Goal: Transaction & Acquisition: Register for event/course

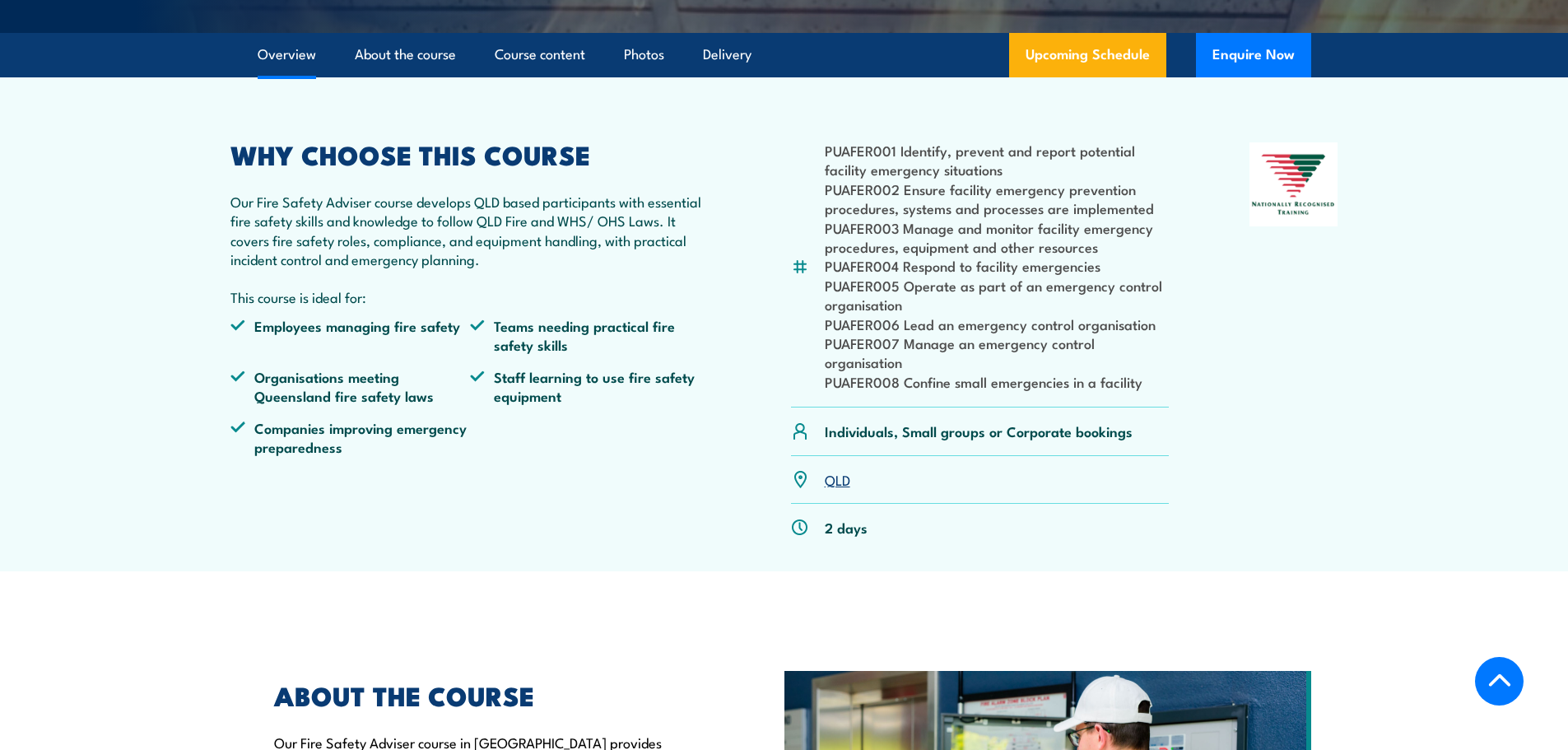
scroll to position [658, 0]
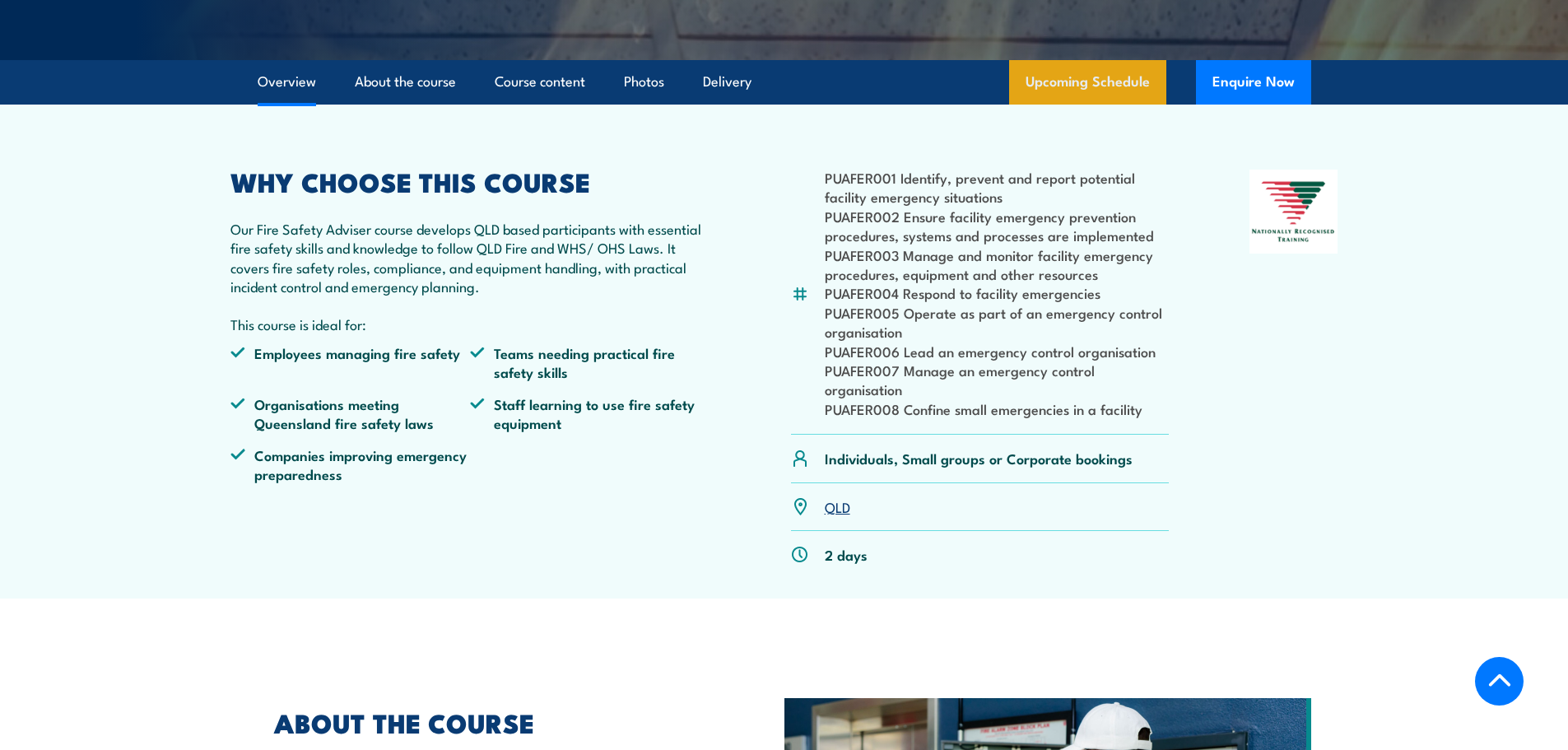
click at [1074, 104] on link "Upcoming Schedule" at bounding box center [1087, 82] width 157 height 45
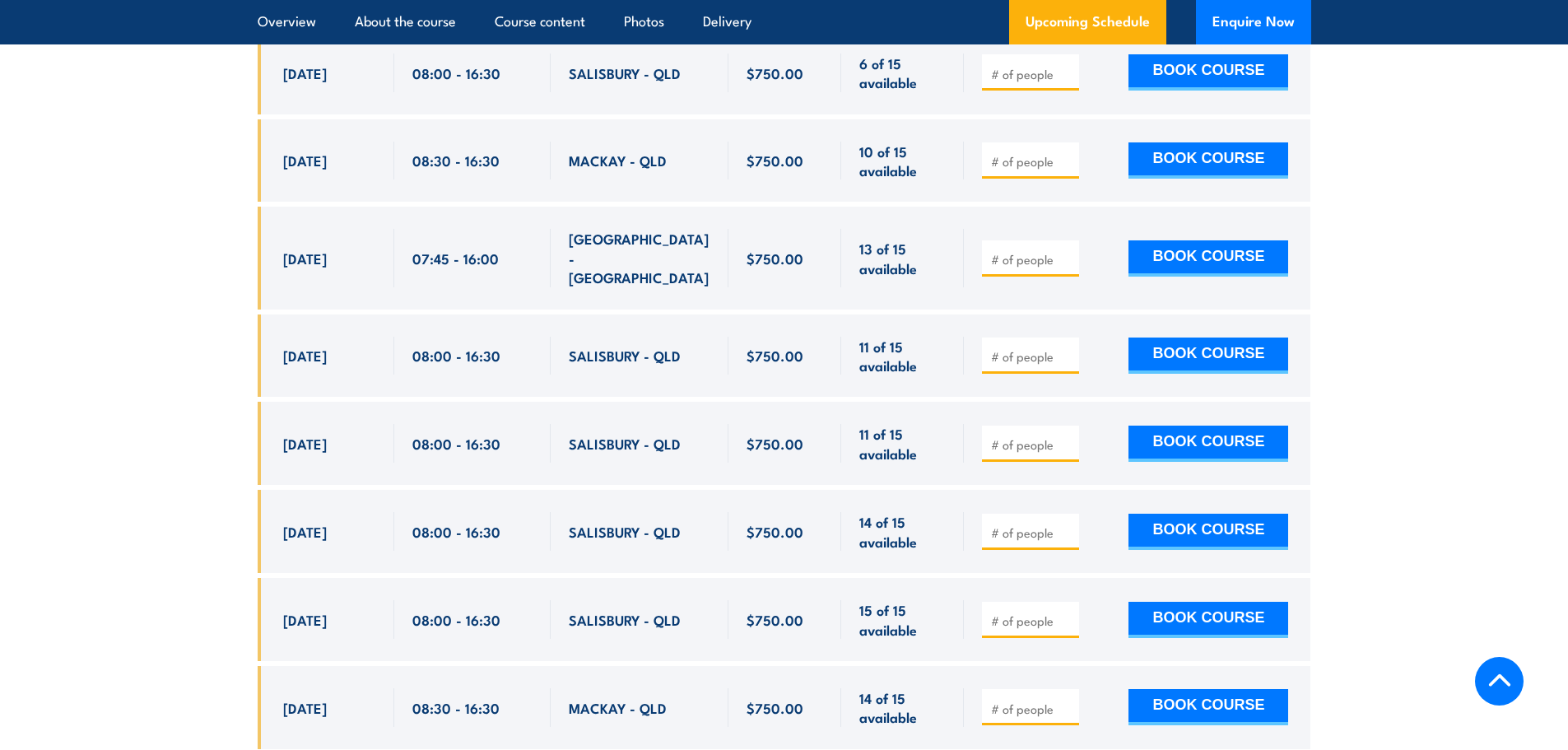
scroll to position [2775, 0]
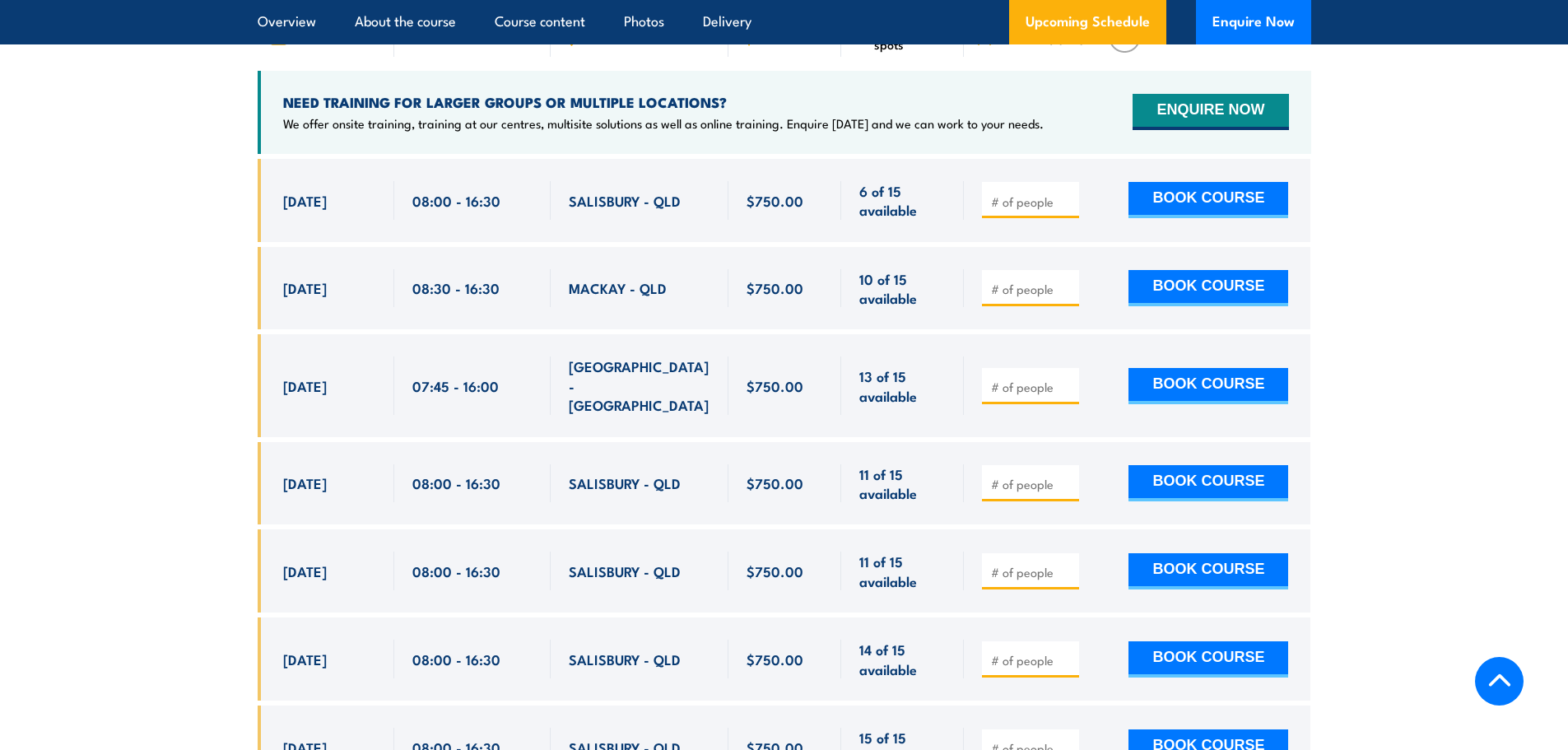
click at [326, 379] on span "1 Oct, 2025" at bounding box center [304, 385] width 44 height 19
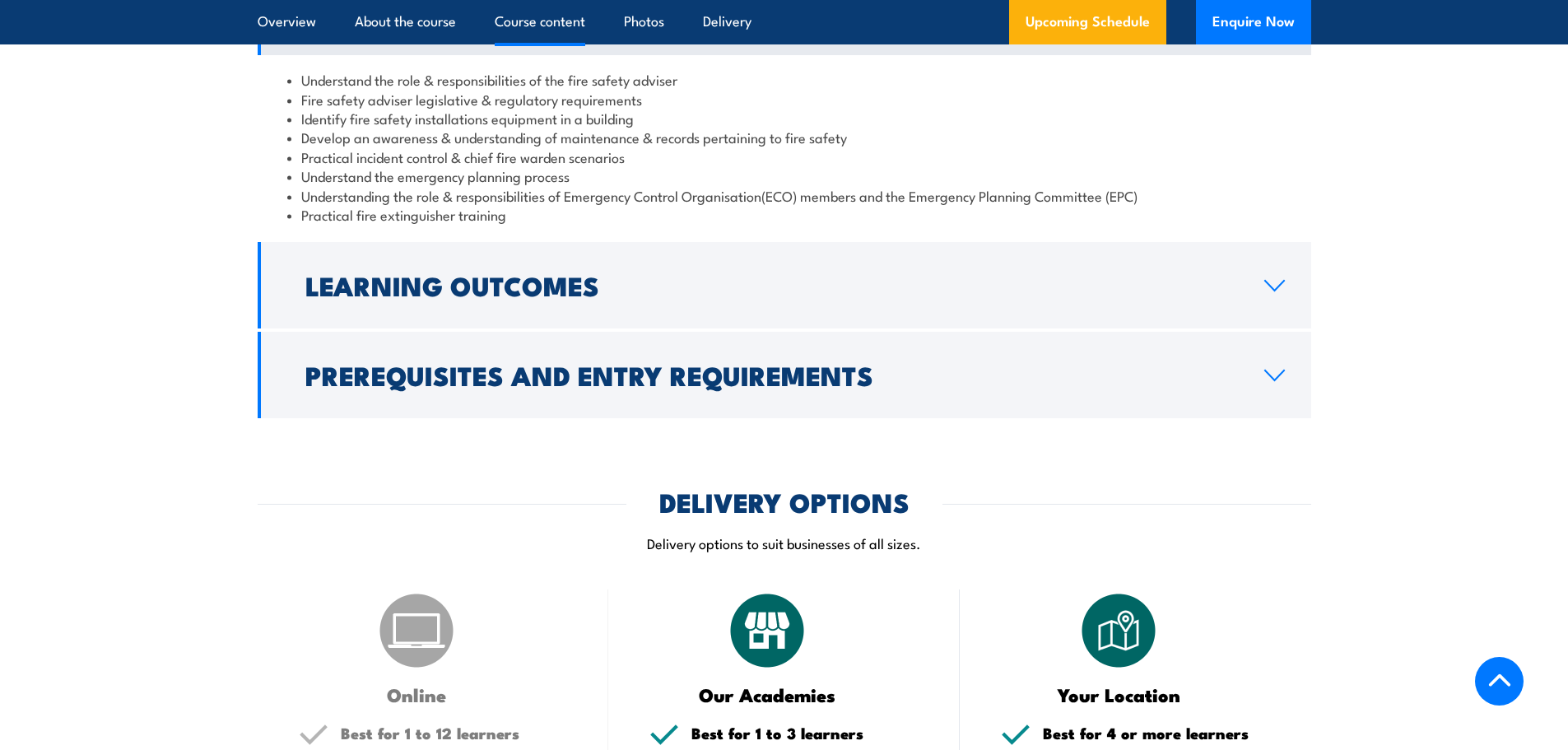
scroll to position [1541, 0]
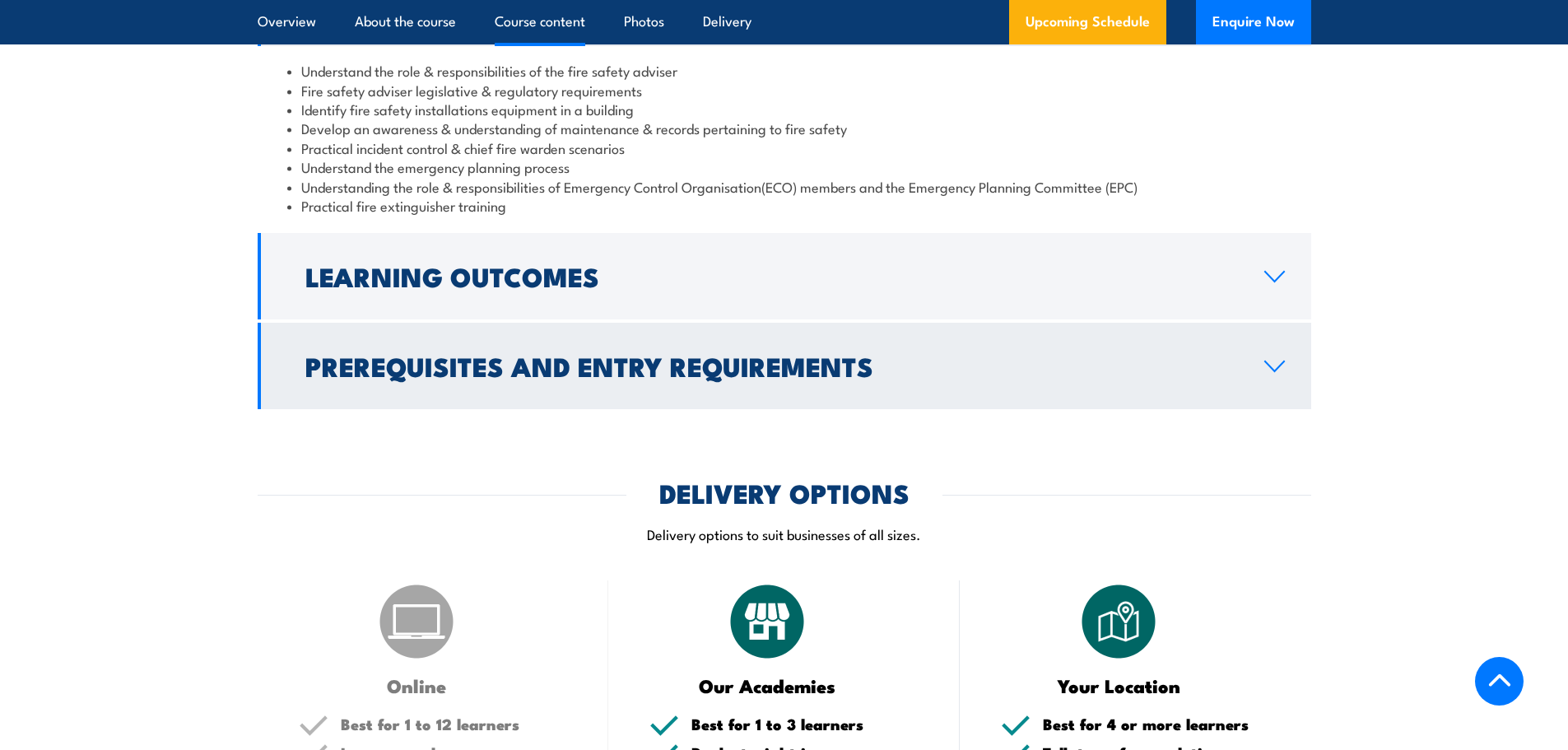
click at [949, 379] on link "Prerequisites and Entry Requirements" at bounding box center [784, 366] width 1053 height 87
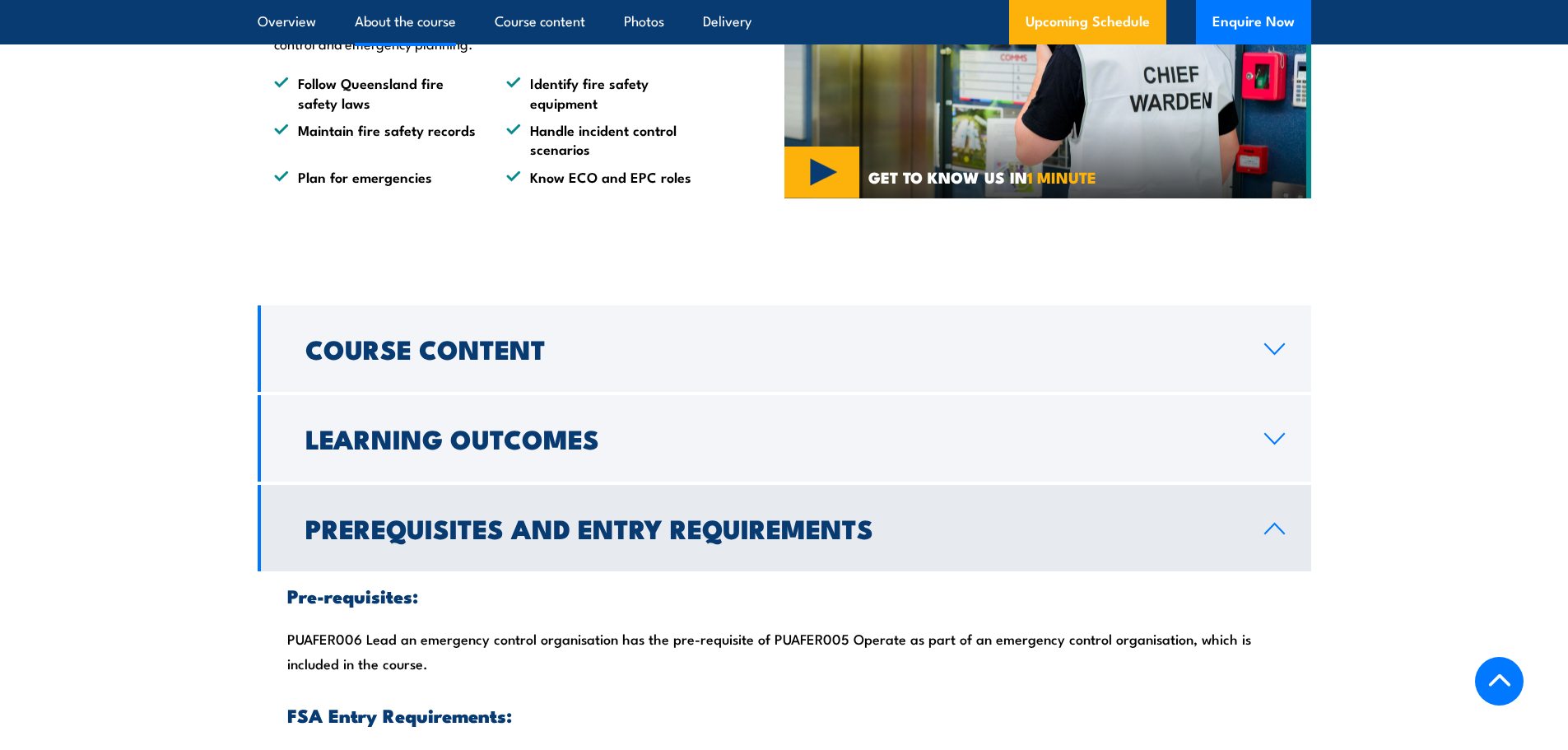
scroll to position [1129, 0]
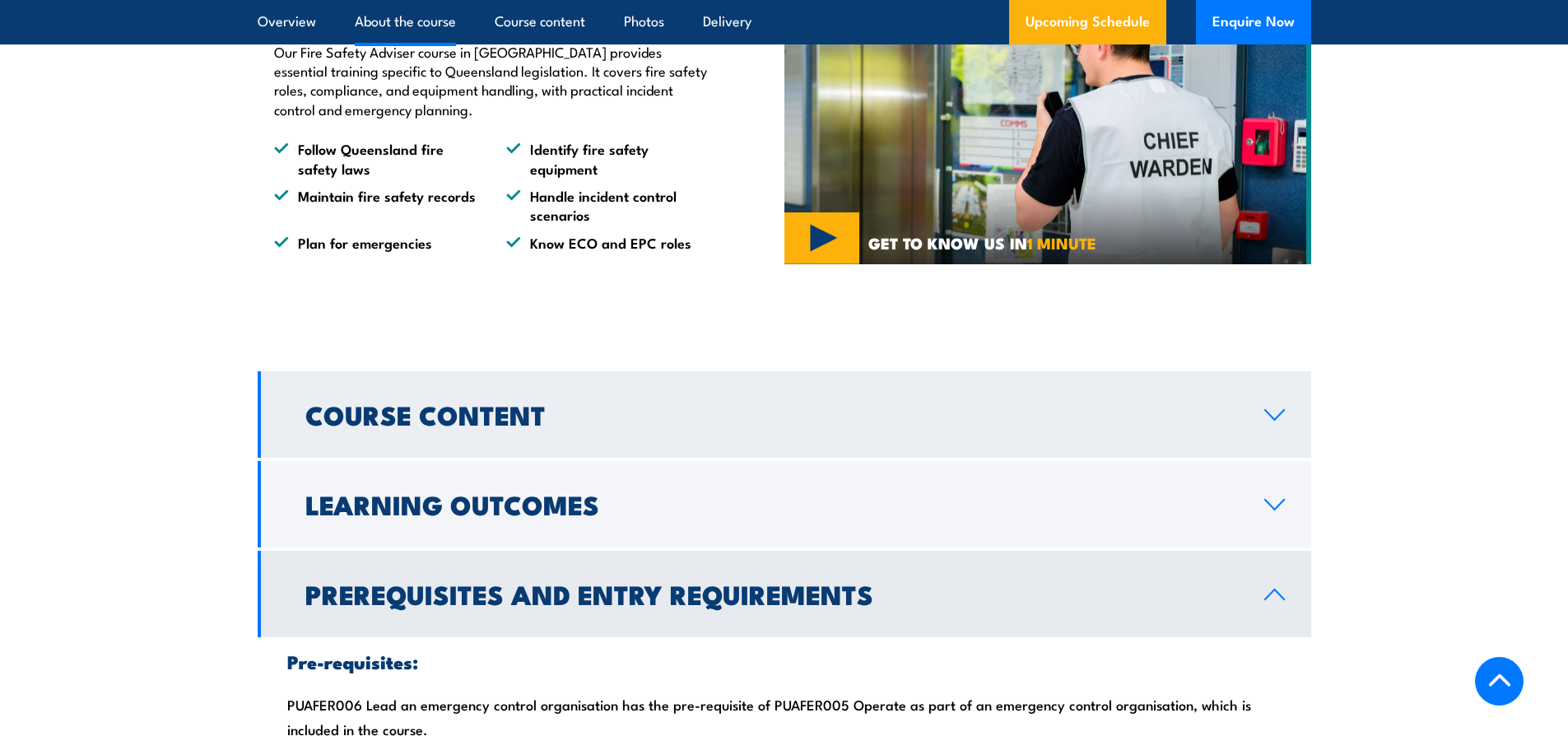
click at [921, 425] on h2 "Course Content" at bounding box center [772, 414] width 933 height 23
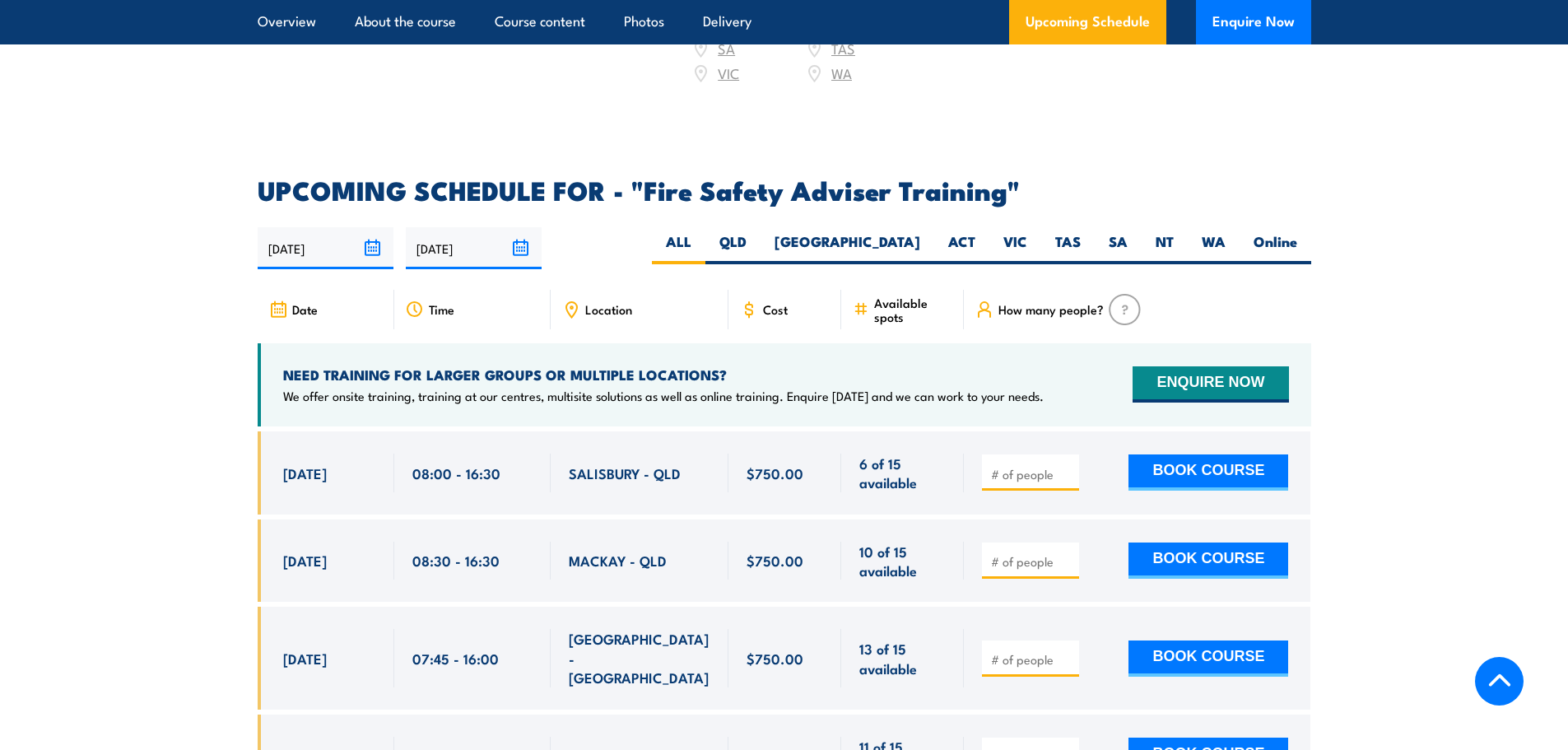
scroll to position [2610, 0]
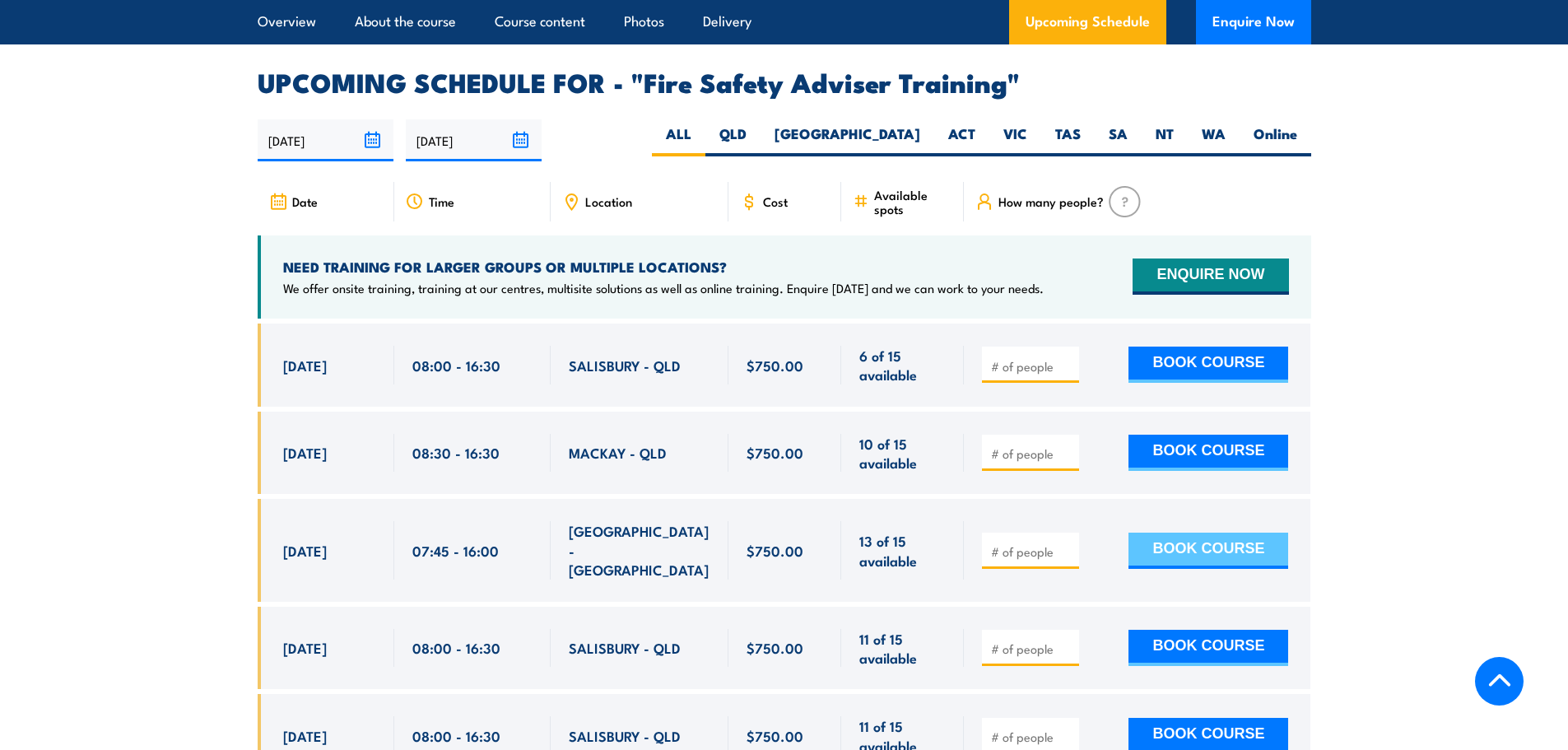
click at [1155, 553] on button "BOOK COURSE" at bounding box center [1208, 550] width 160 height 37
type input "1"
click at [1064, 550] on input "1" at bounding box center [1032, 551] width 82 height 16
click at [1149, 548] on button "BOOK COURSE" at bounding box center [1208, 550] width 160 height 37
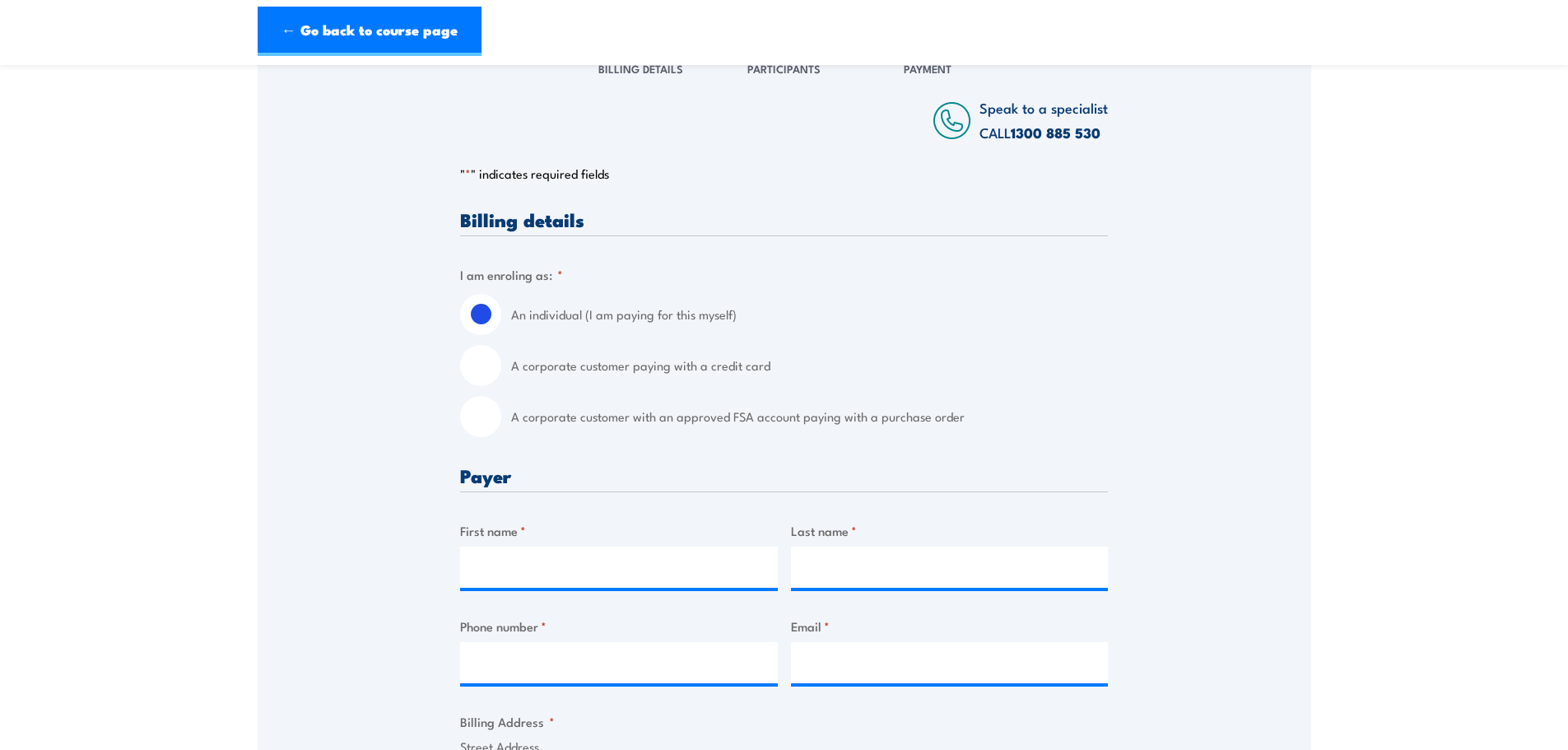
scroll to position [329, 0]
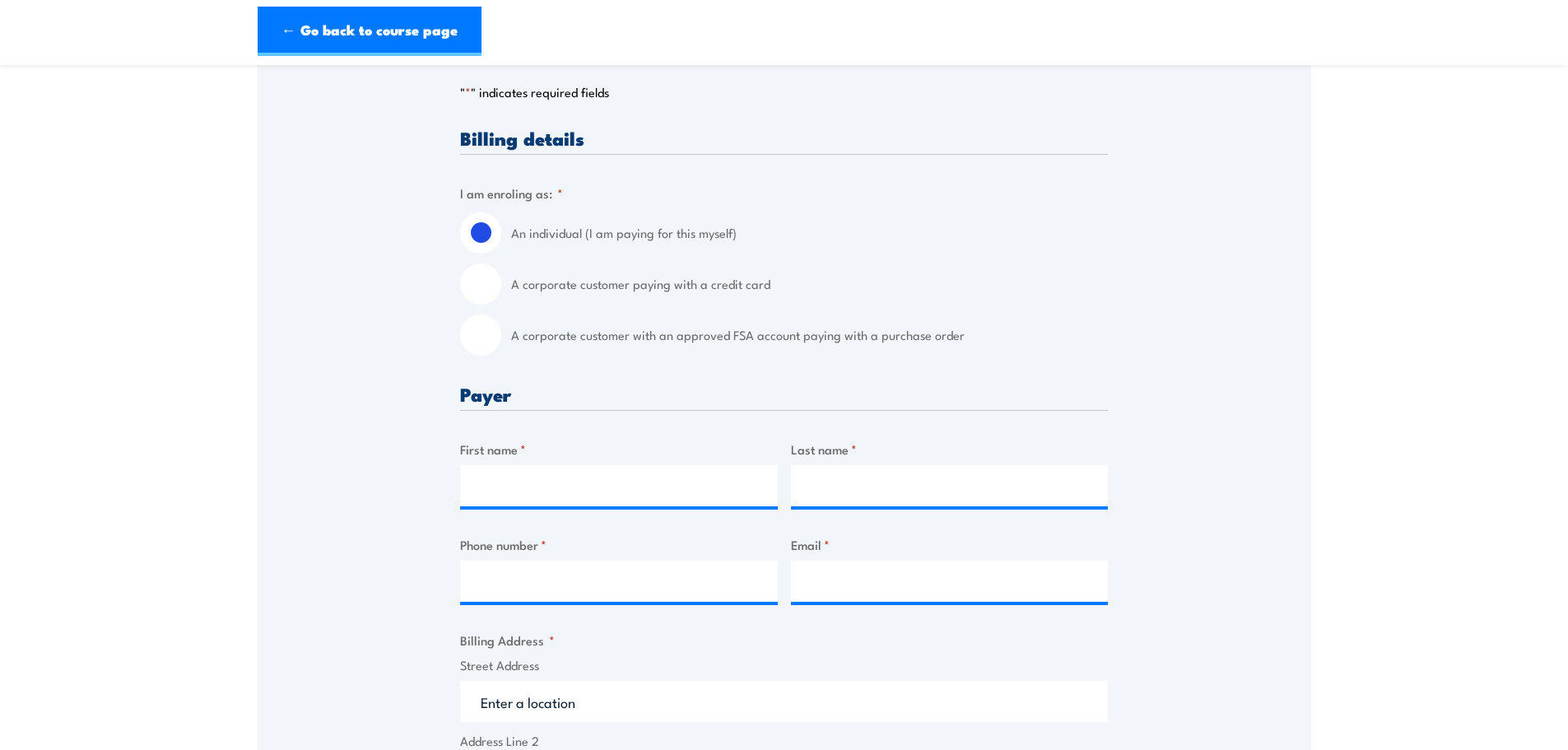
click at [481, 288] on input "A corporate customer paying with a credit card" at bounding box center [481, 284] width 41 height 41
radio input "true"
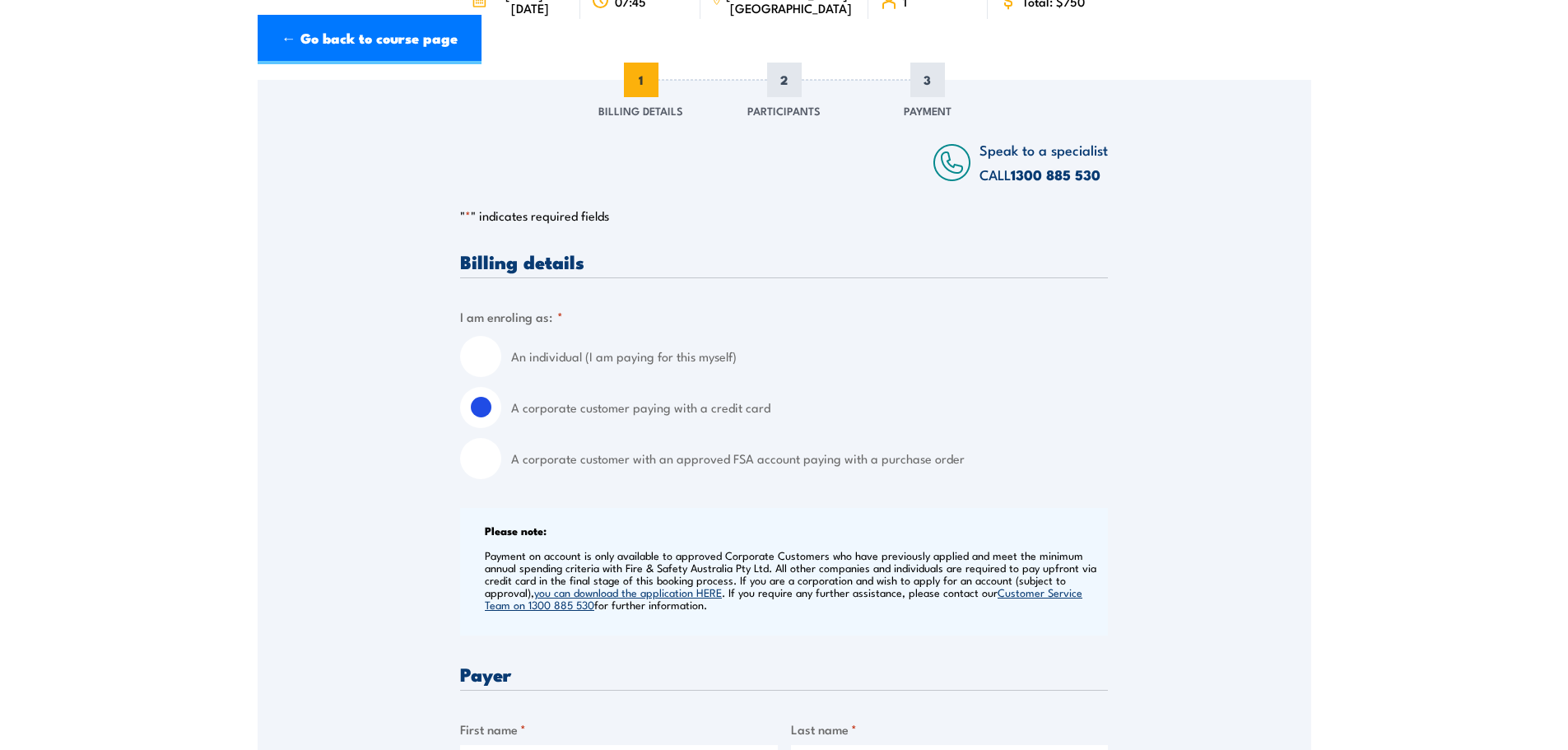
scroll to position [0, 0]
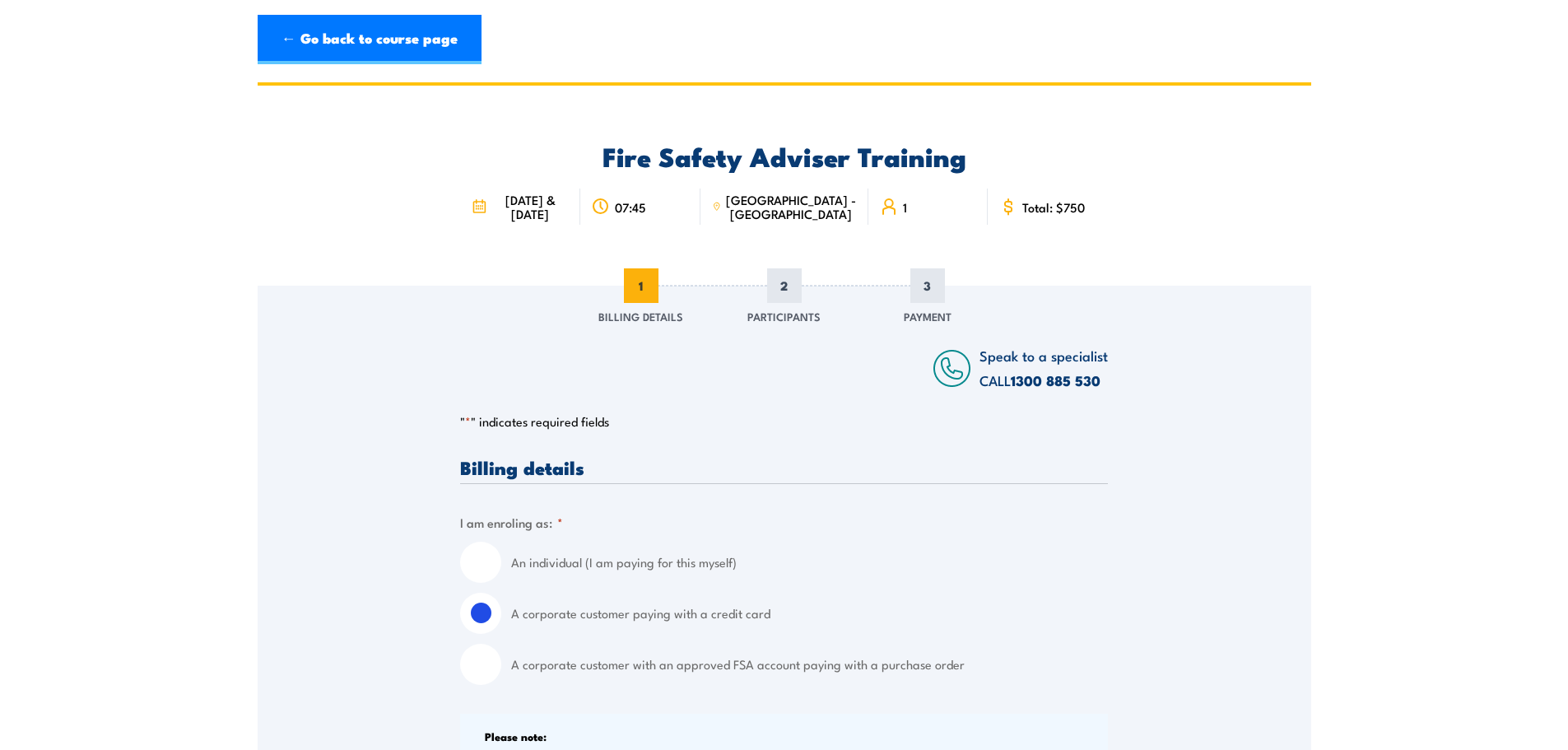
drag, startPoint x: 497, startPoint y: 200, endPoint x: 557, endPoint y: 215, distance: 61.8
click at [557, 215] on span "[DATE] & [DATE]" at bounding box center [530, 206] width 77 height 28
copy span "[DATE] & [DATE]"
click at [400, 42] on link "← Go back to course page" at bounding box center [369, 39] width 224 height 49
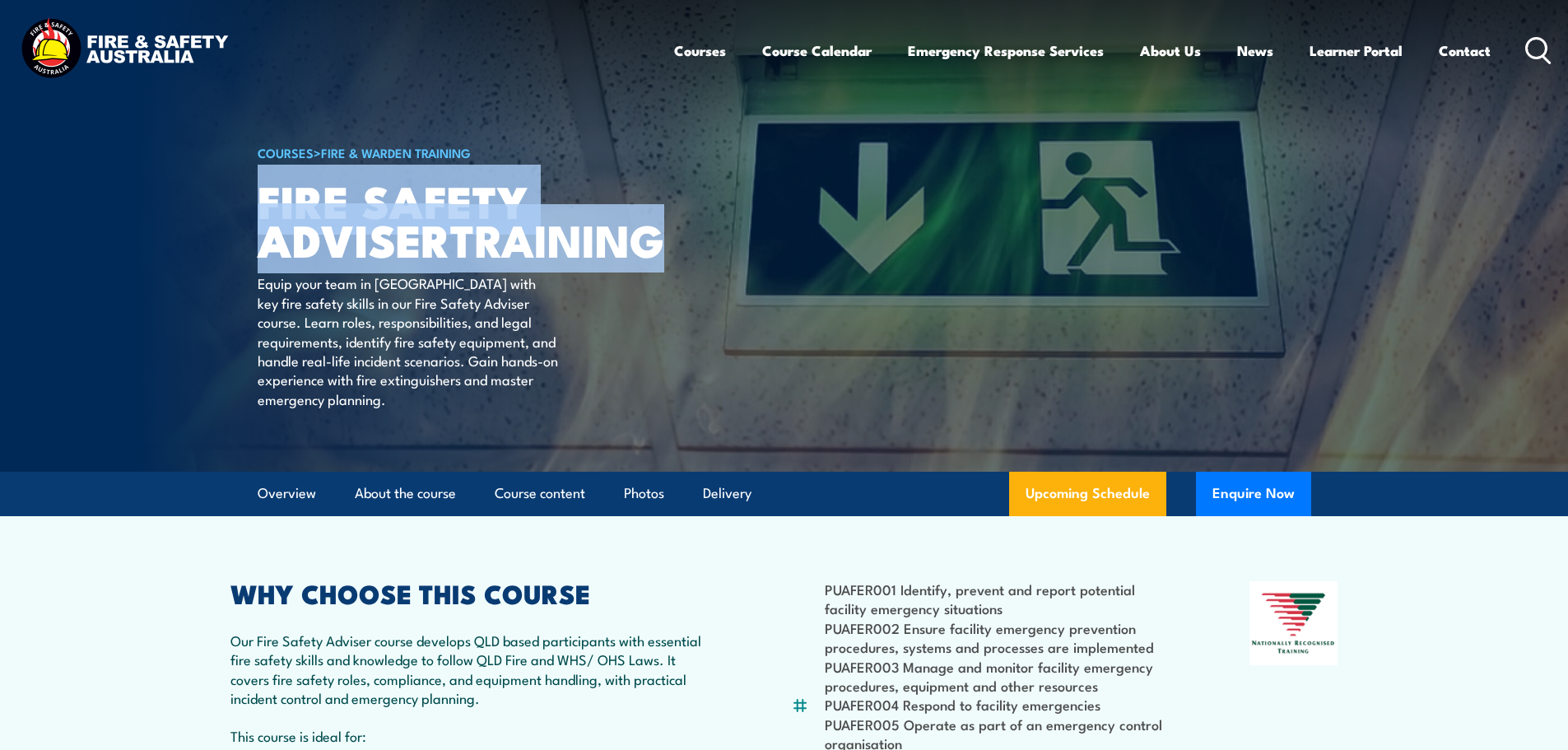
drag, startPoint x: 262, startPoint y: 206, endPoint x: 486, endPoint y: 272, distance: 233.5
click at [486, 258] on h1 "FIRE SAFETY ADVISER TRAINING" at bounding box center [461, 219] width 407 height 77
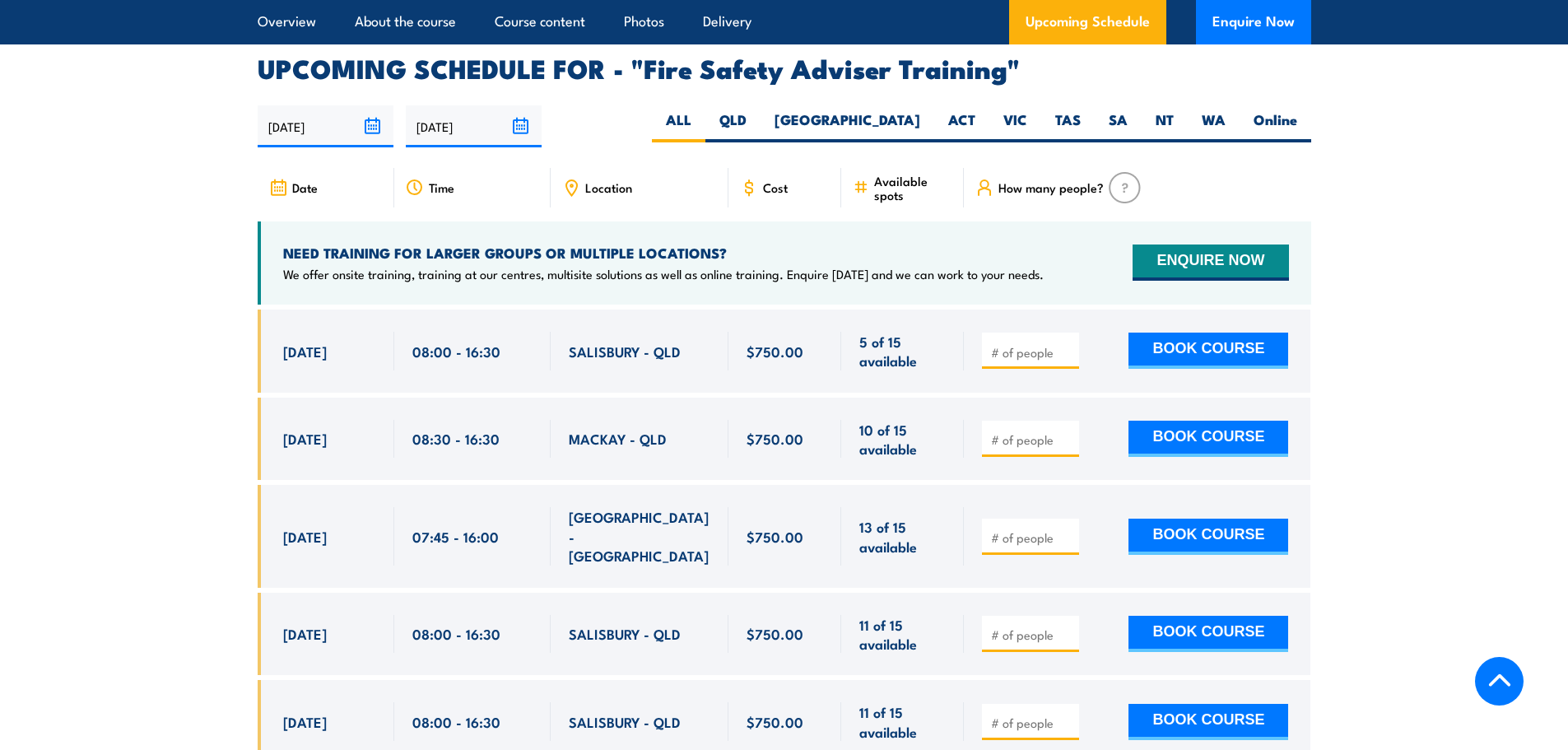
scroll to position [2633, 0]
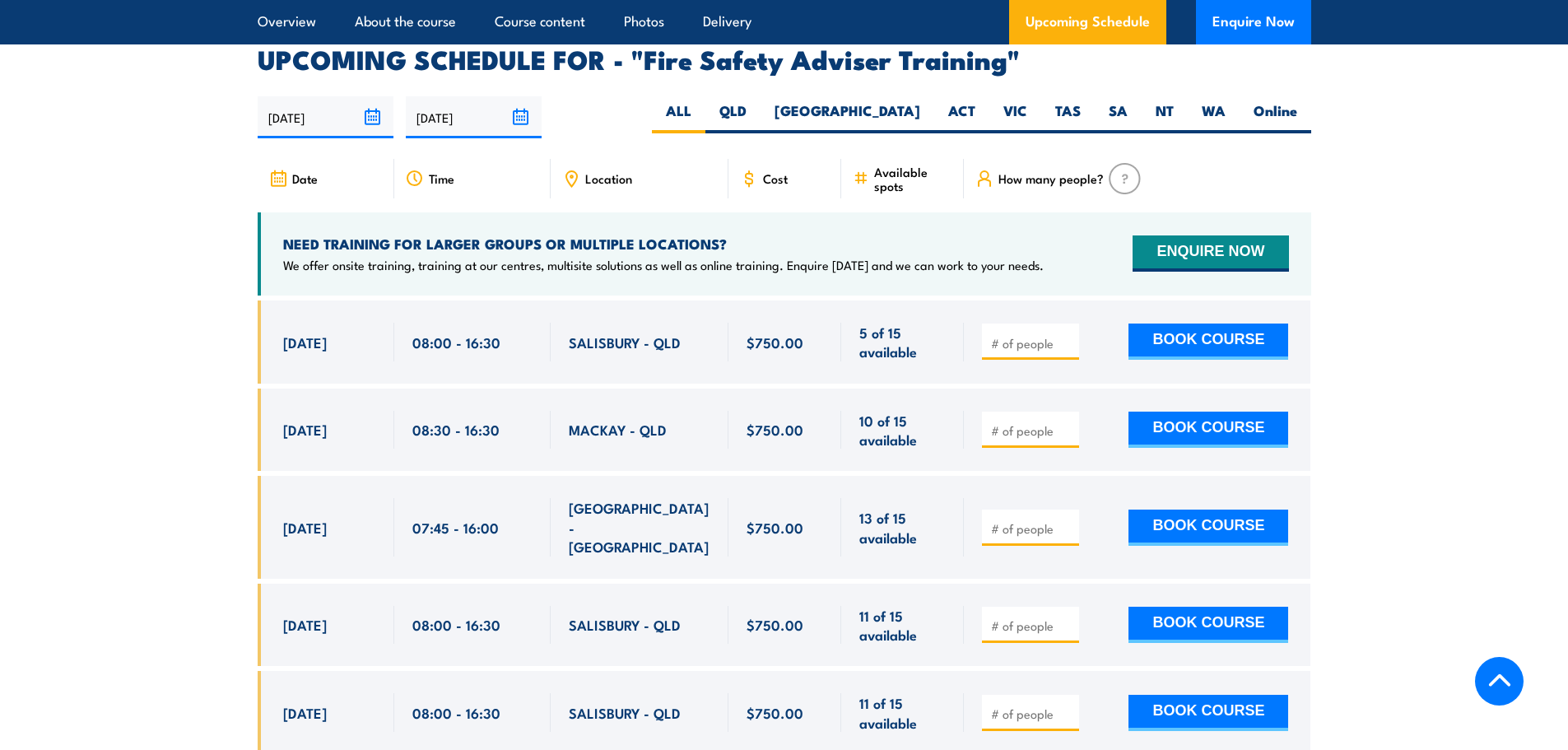
click at [487, 527] on span "07:45 - 16:00" at bounding box center [455, 527] width 87 height 19
drag, startPoint x: 496, startPoint y: 537, endPoint x: 414, endPoint y: 534, distance: 82.1
click at [414, 534] on span "07:45 - 16:00" at bounding box center [455, 527] width 87 height 19
copy span "07:45 - 16:00"
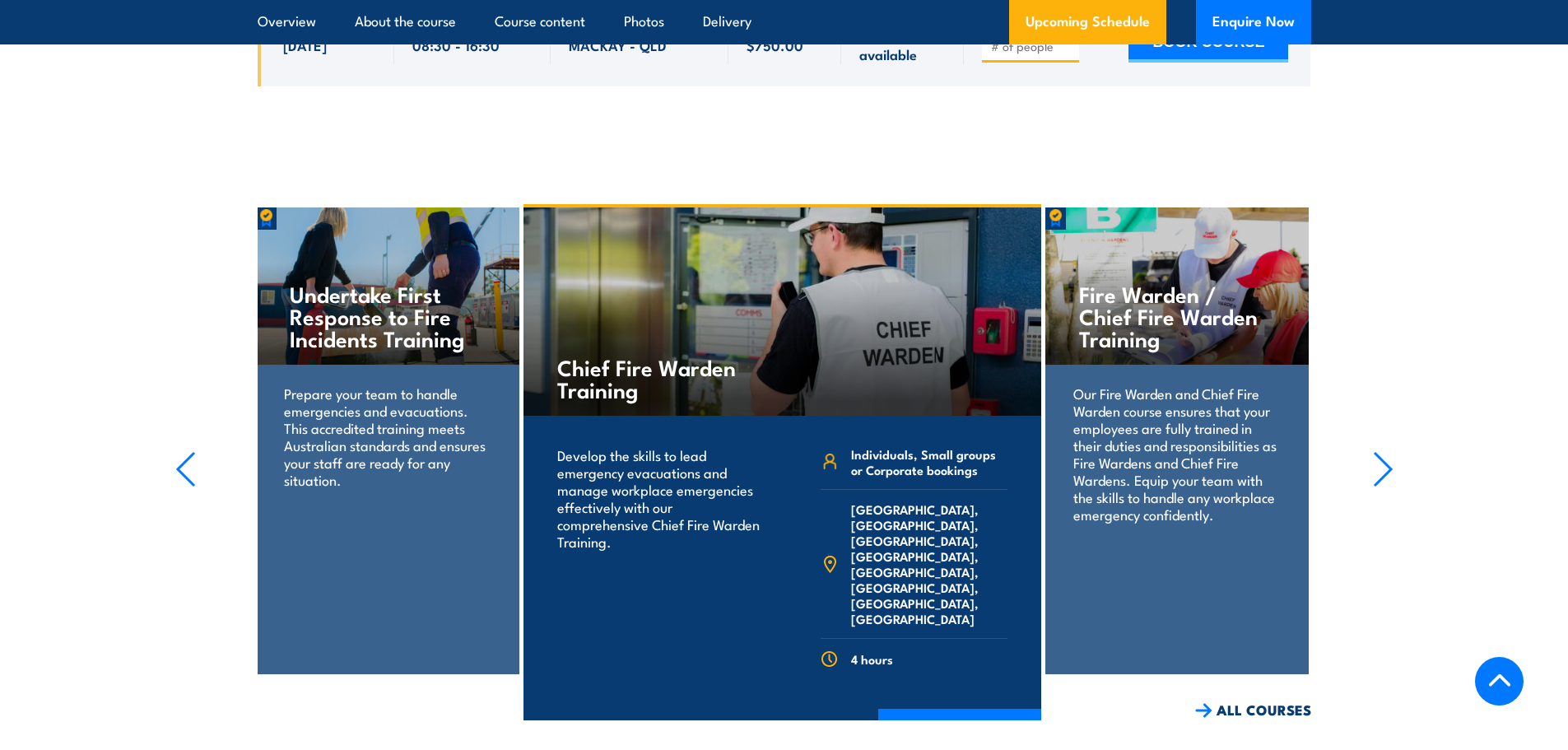
scroll to position [3598, 0]
